Goal: Information Seeking & Learning: Check status

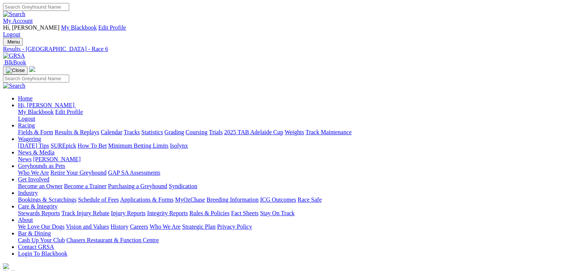
click at [97, 129] on link "Results & Replays" at bounding box center [77, 132] width 45 height 6
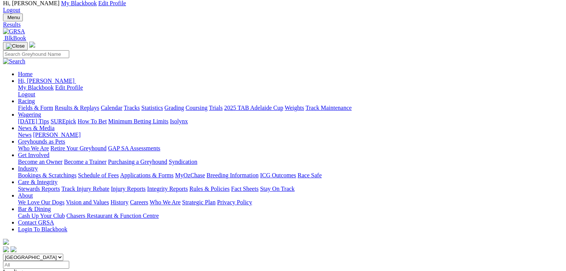
scroll to position [37, 0]
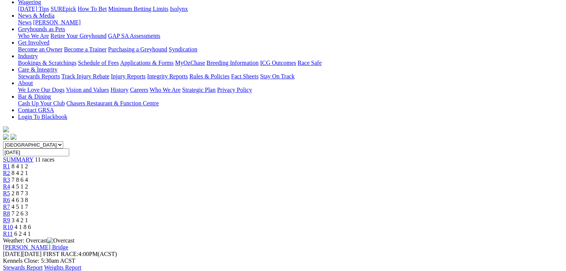
scroll to position [150, 0]
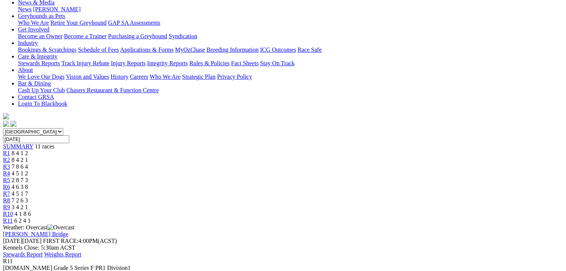
scroll to position [0, 0]
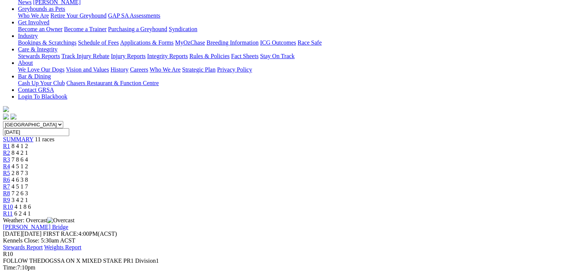
scroll to position [150, 0]
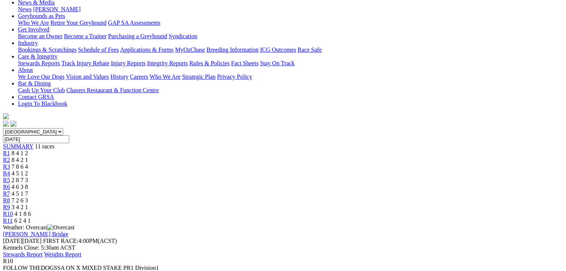
scroll to position [0, 0]
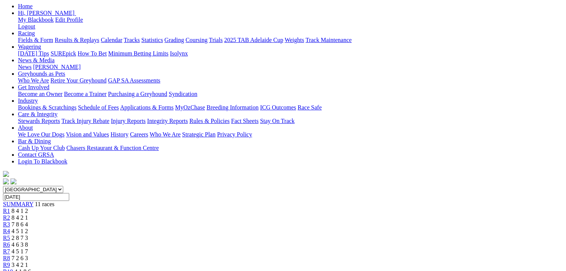
scroll to position [75, 0]
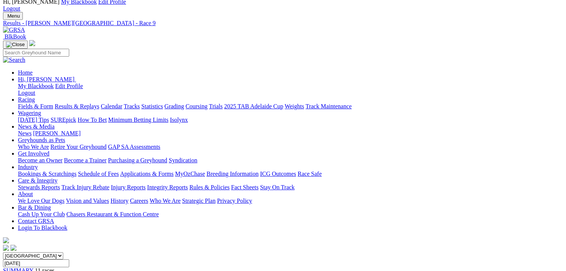
scroll to position [0, 0]
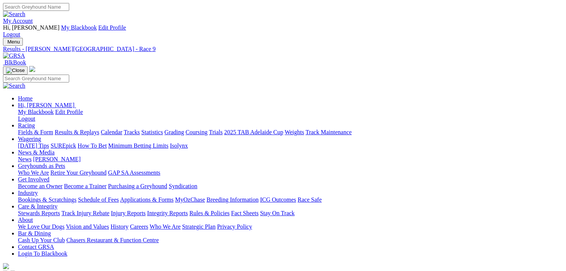
click at [87, 129] on link "Results & Replays" at bounding box center [77, 132] width 45 height 6
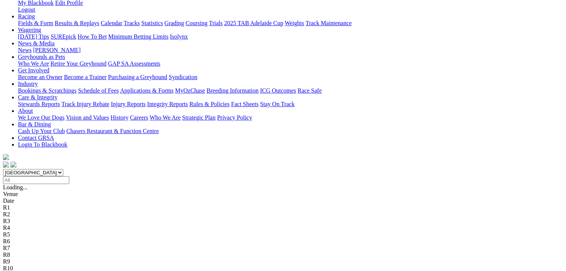
scroll to position [112, 0]
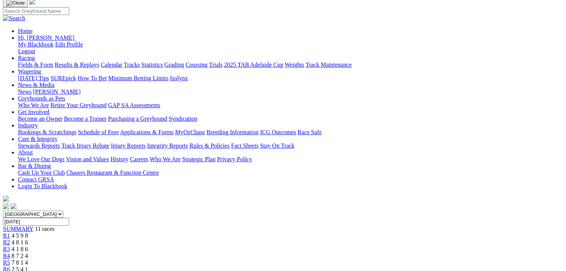
scroll to position [37, 0]
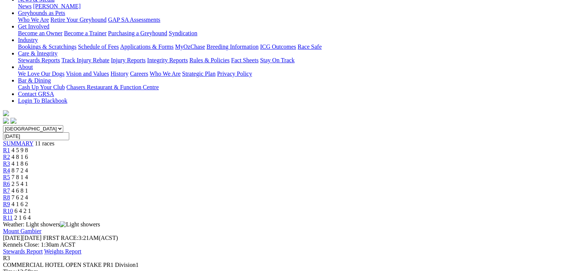
scroll to position [112, 0]
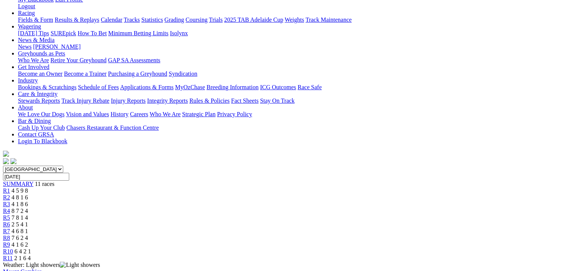
click at [28, 194] on span "4 8 1 6" at bounding box center [20, 197] width 16 height 6
